Goal: Find specific page/section: Find specific page/section

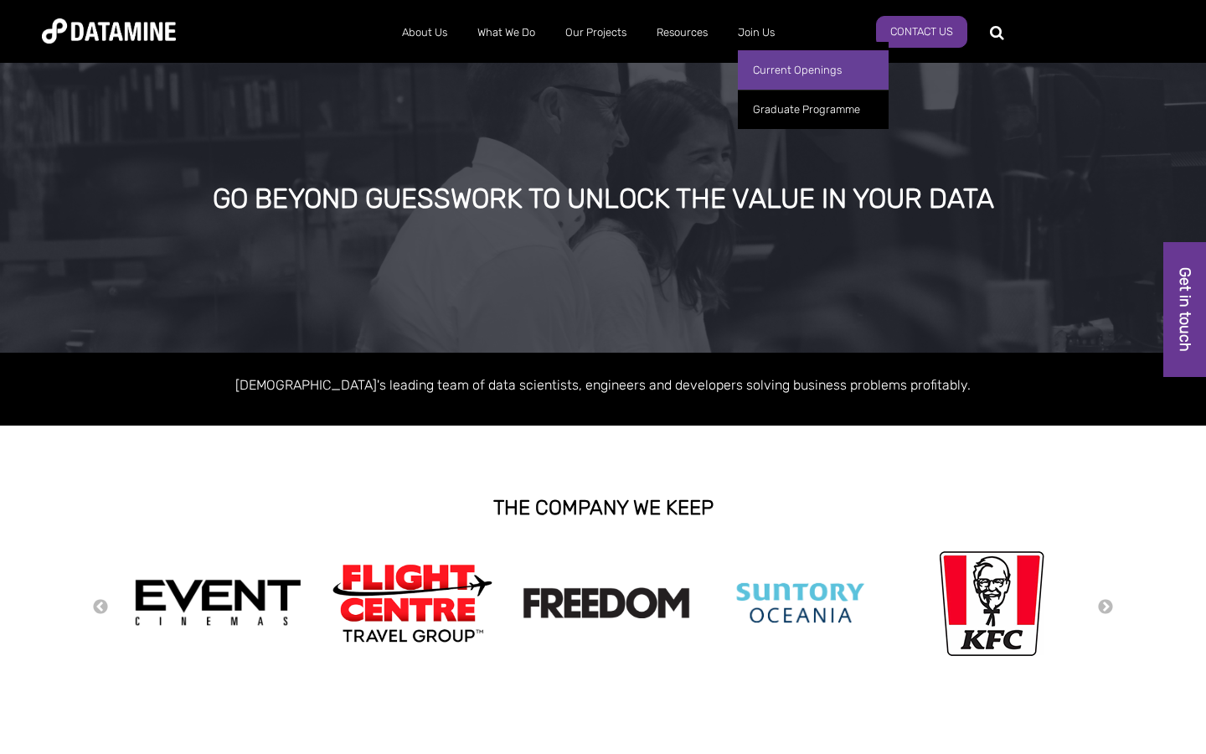
click at [774, 71] on link "Current Openings" at bounding box center [813, 69] width 151 height 39
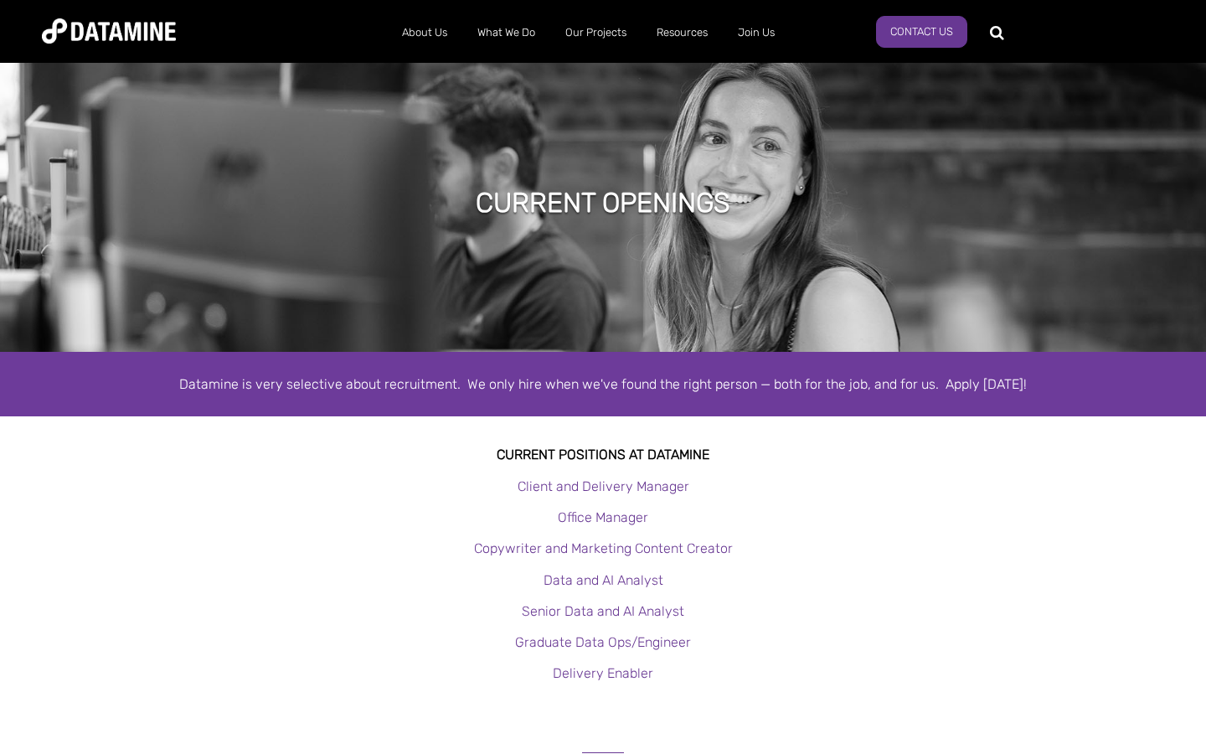
click at [410, 517] on p "Office Manager" at bounding box center [603, 517] width 1206 height 23
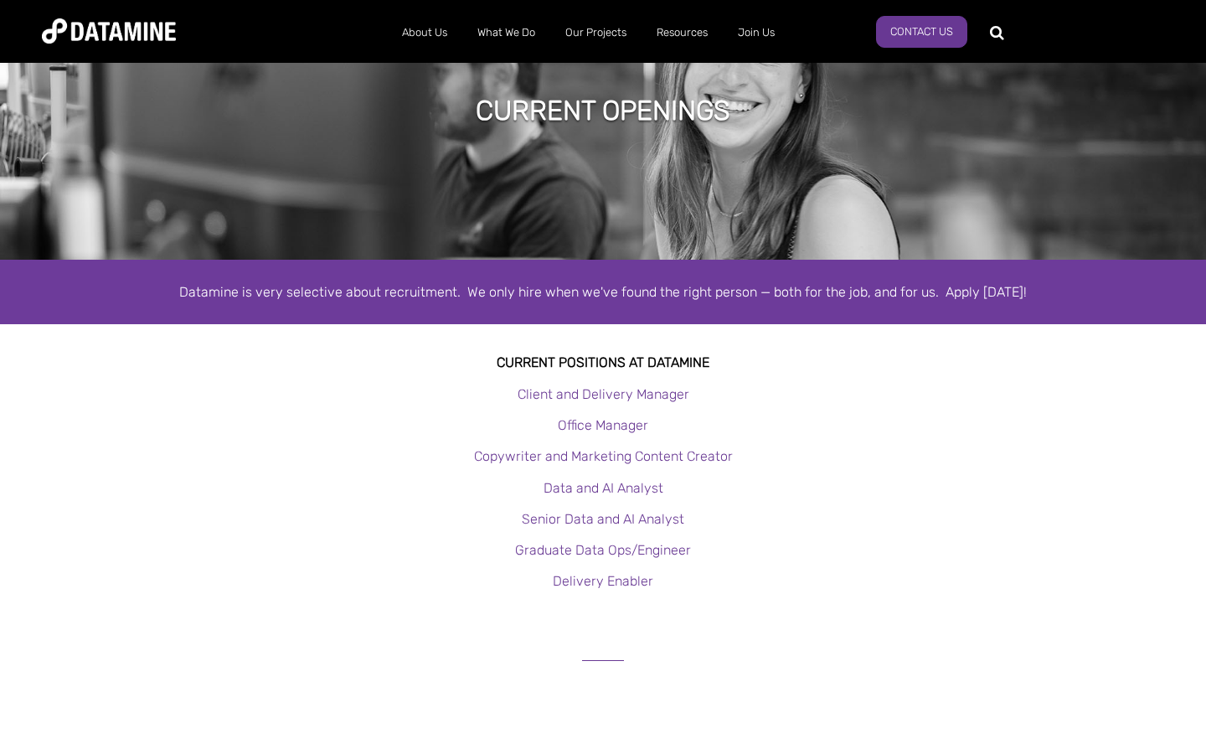
scroll to position [96, 0]
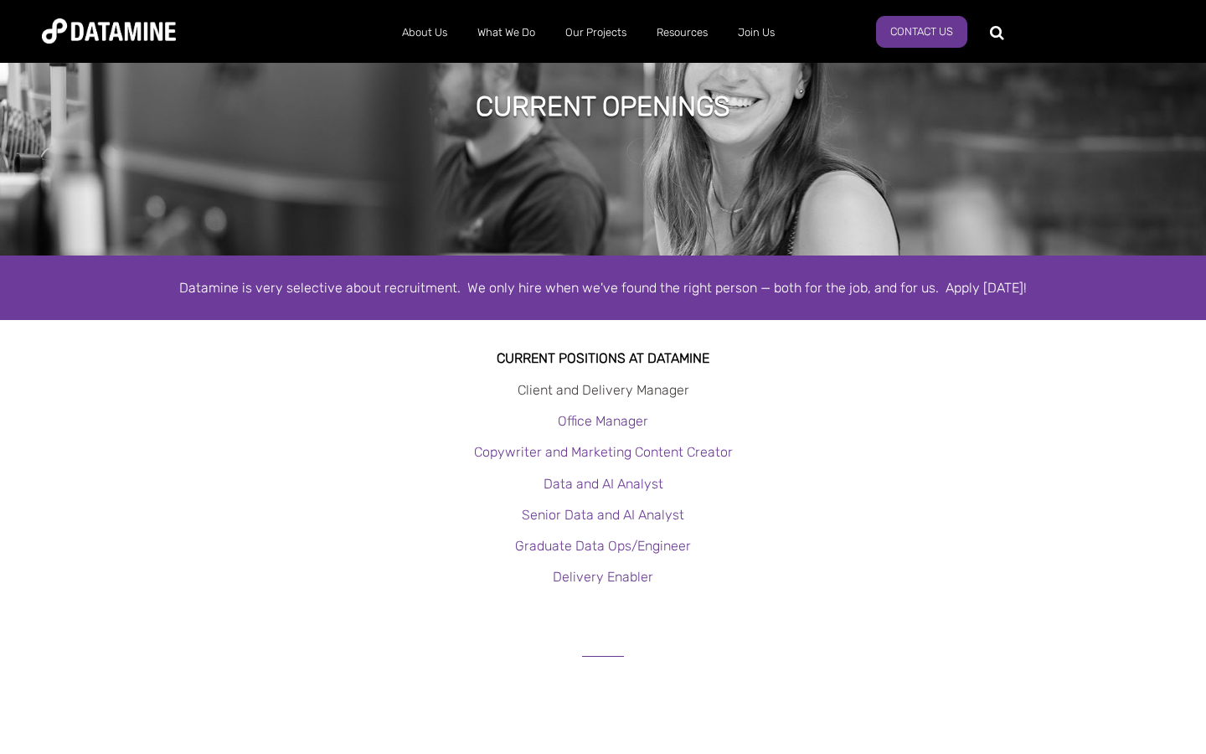
click at [581, 384] on link "Client and Delivery Manager" at bounding box center [603, 390] width 172 height 16
click at [595, 384] on link "Client and Delivery Manager" at bounding box center [603, 390] width 172 height 16
